Goal: Complete application form: Complete application form

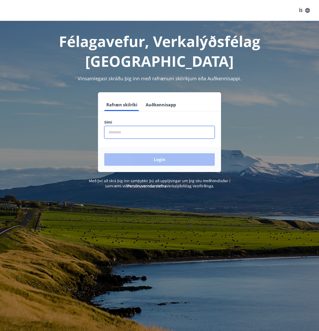
click at [144, 126] on input "phone" at bounding box center [159, 132] width 110 height 13
type input "********"
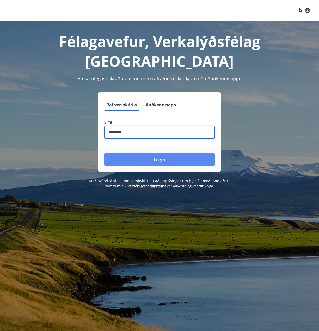
click at [148, 153] on button "Login" at bounding box center [159, 159] width 110 height 13
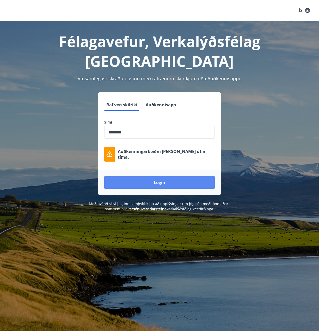
click at [172, 176] on button "Login" at bounding box center [159, 182] width 110 height 13
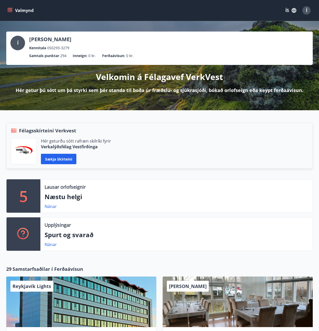
click at [7, 10] on icon "menu" at bounding box center [9, 10] width 5 height 5
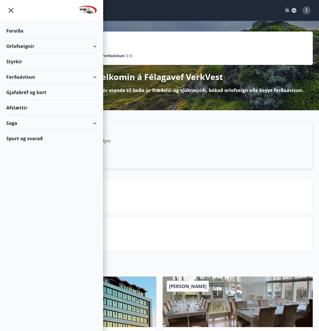
click at [22, 39] on div "Styrkir" at bounding box center [51, 30] width 90 height 15
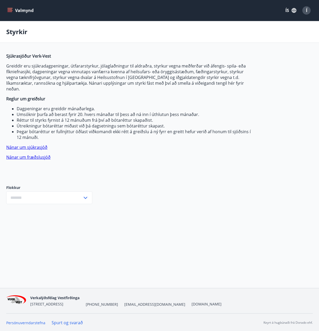
type input "***"
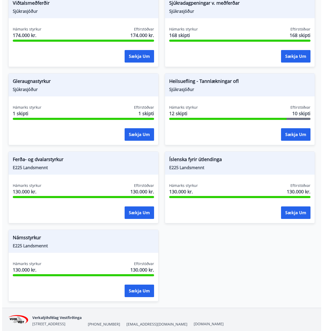
scroll to position [545, 0]
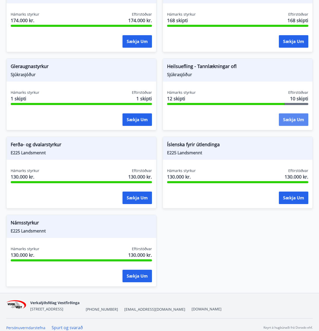
click at [300, 117] on button "Sækja um" at bounding box center [293, 119] width 29 height 13
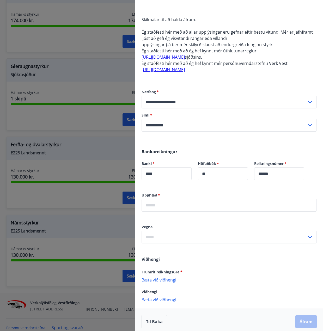
scroll to position [167, 0]
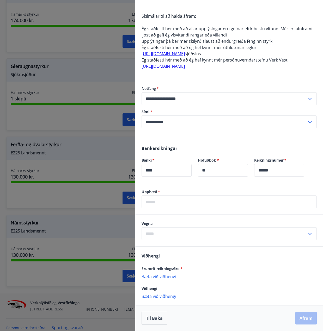
click at [166, 206] on input "text" at bounding box center [228, 201] width 175 height 13
click at [229, 275] on div "Frumrit reikningsGre * Bæta við viðhengi {error_attachment_undefined}" at bounding box center [228, 272] width 175 height 14
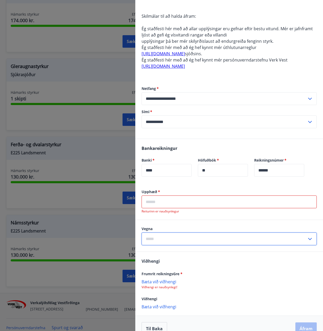
click at [155, 238] on input "text" at bounding box center [223, 238] width 165 height 13
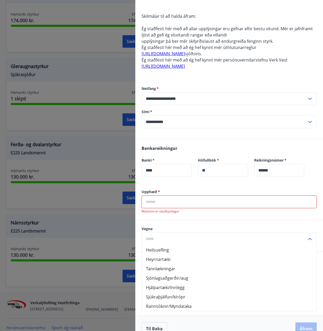
click at [161, 249] on li "Heilsuefling" at bounding box center [229, 249] width 175 height 9
type input "**********"
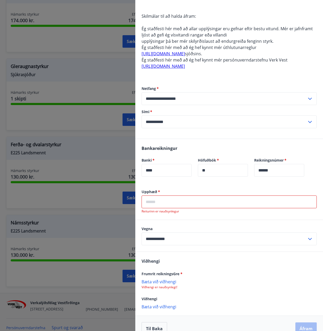
click at [165, 202] on input "text" at bounding box center [228, 201] width 175 height 13
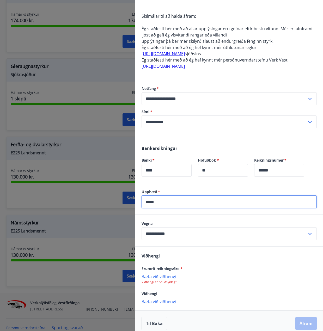
scroll to position [172, 0]
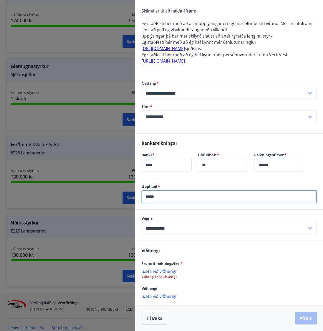
type input "*****"
click at [172, 274] on p "Bæta við viðhengi" at bounding box center [228, 270] width 175 height 5
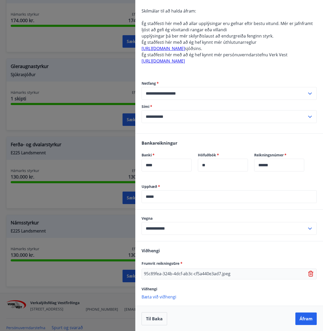
click at [159, 297] on p "Bæta við viðhengi" at bounding box center [228, 296] width 175 height 5
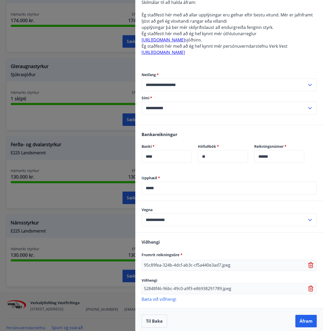
scroll to position [184, 0]
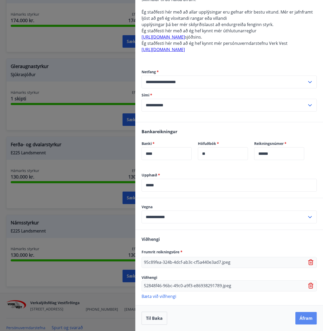
click at [300, 321] on button "Áfram" at bounding box center [305, 318] width 21 height 13
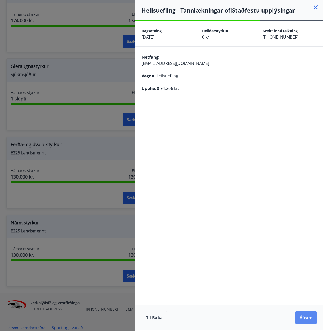
click at [312, 323] on button "Áfram" at bounding box center [305, 317] width 21 height 13
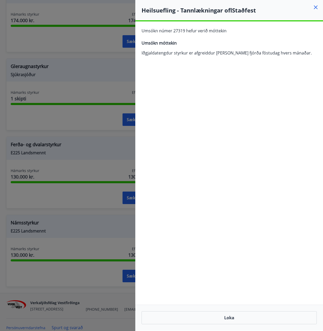
click at [102, 214] on div at bounding box center [161, 165] width 323 height 331
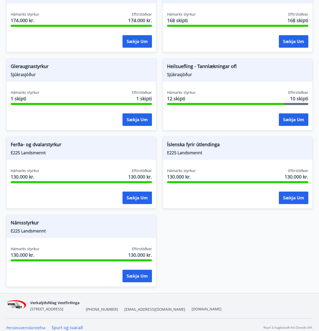
click at [79, 246] on div "Hámarks styrkur 130.000 kr. Eftirstöðvar 130.000 kr." at bounding box center [81, 252] width 141 height 13
click at [31, 219] on span "Námsstyrkur" at bounding box center [81, 223] width 141 height 9
click at [139, 275] on button "Sækja um" at bounding box center [136, 276] width 29 height 13
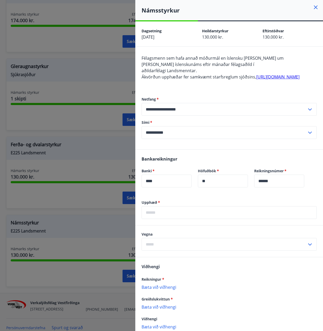
click at [256, 80] on link "http://landsmennt.is/landsmennt/styrkir-til-einstaklinga/" at bounding box center [277, 77] width 43 height 6
click at [157, 251] on input "text" at bounding box center [223, 244] width 165 height 13
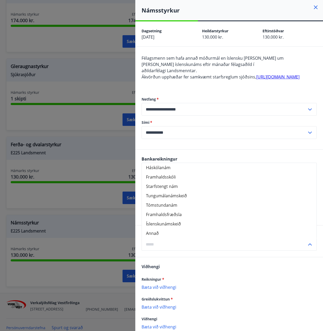
click at [162, 172] on li "Háskólanám" at bounding box center [229, 167] width 175 height 9
type input "**********"
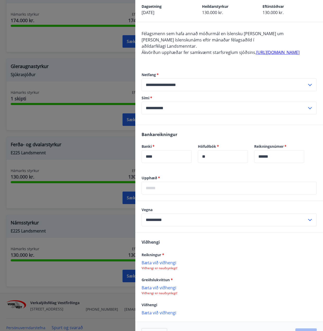
scroll to position [47, 0]
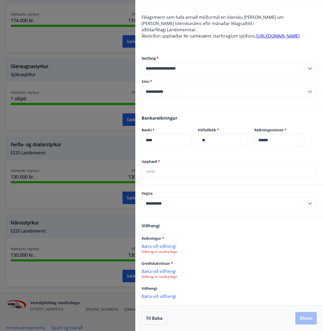
click at [159, 248] on p "Bæta við viðhengi" at bounding box center [228, 245] width 175 height 5
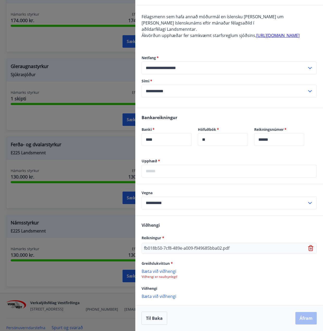
scroll to position [48, 0]
